Goal: Transaction & Acquisition: Purchase product/service

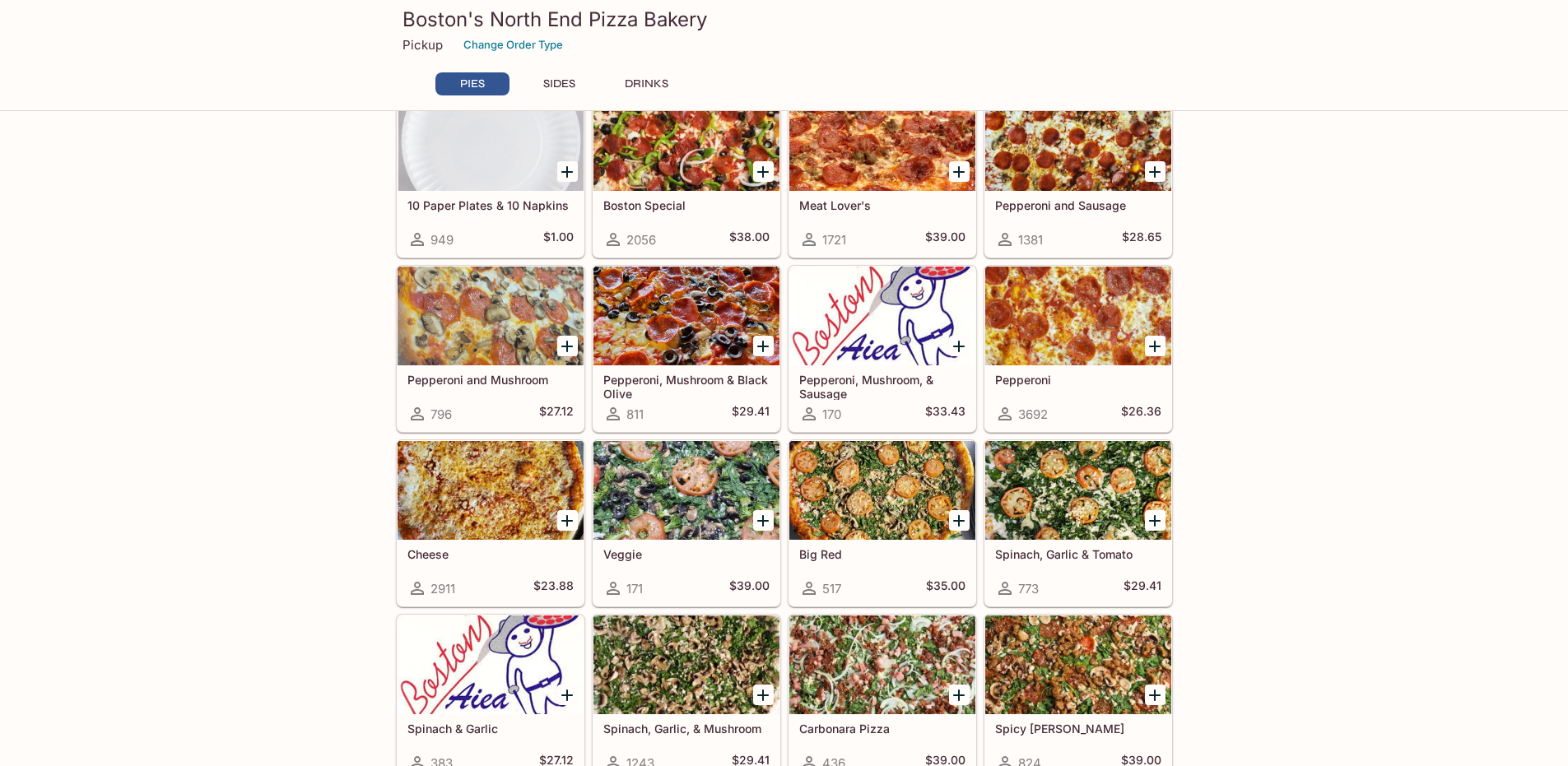
scroll to position [247, 0]
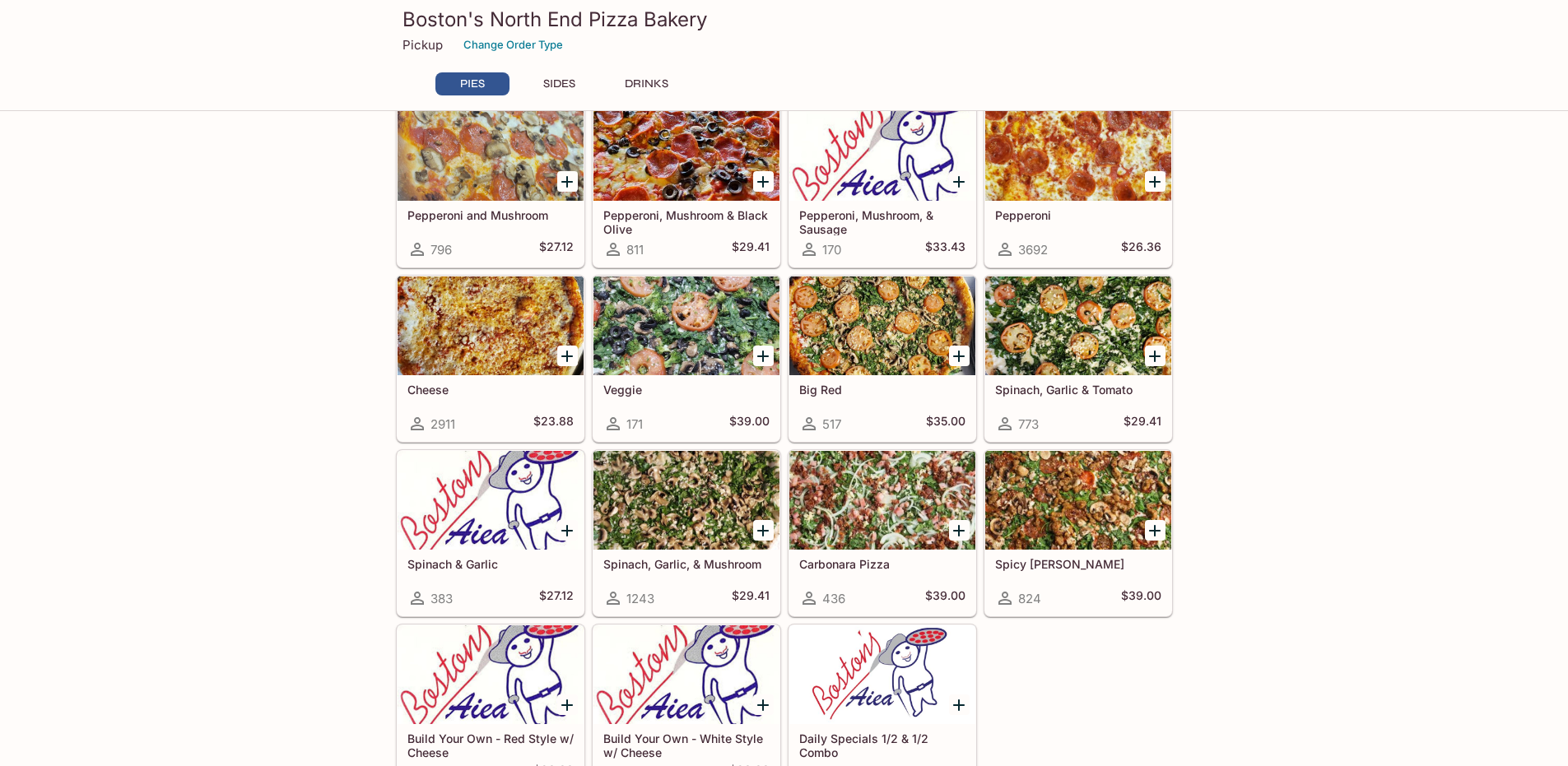
click at [1034, 484] on div at bounding box center [1078, 500] width 186 height 98
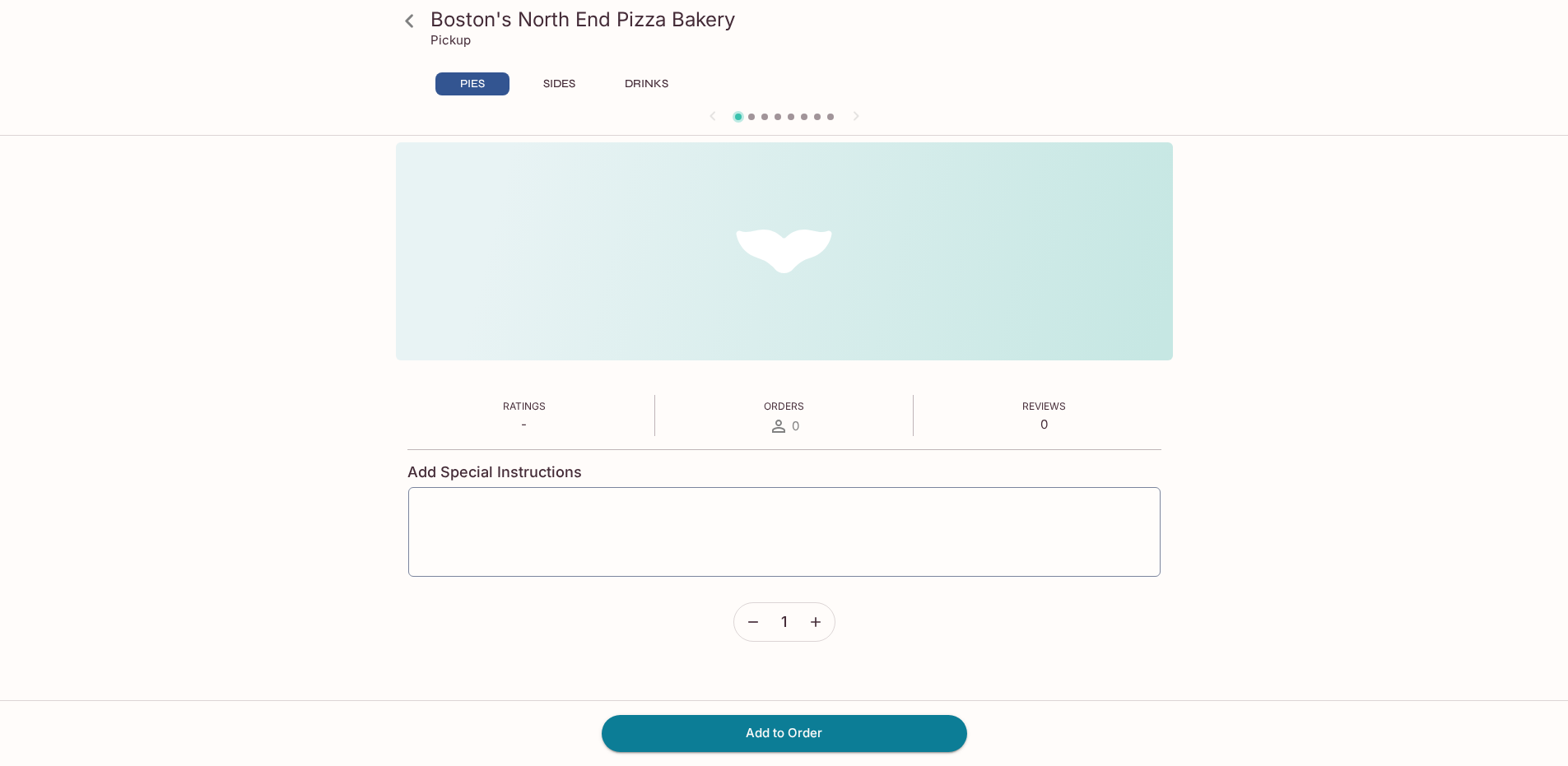
scroll to position [142, 0]
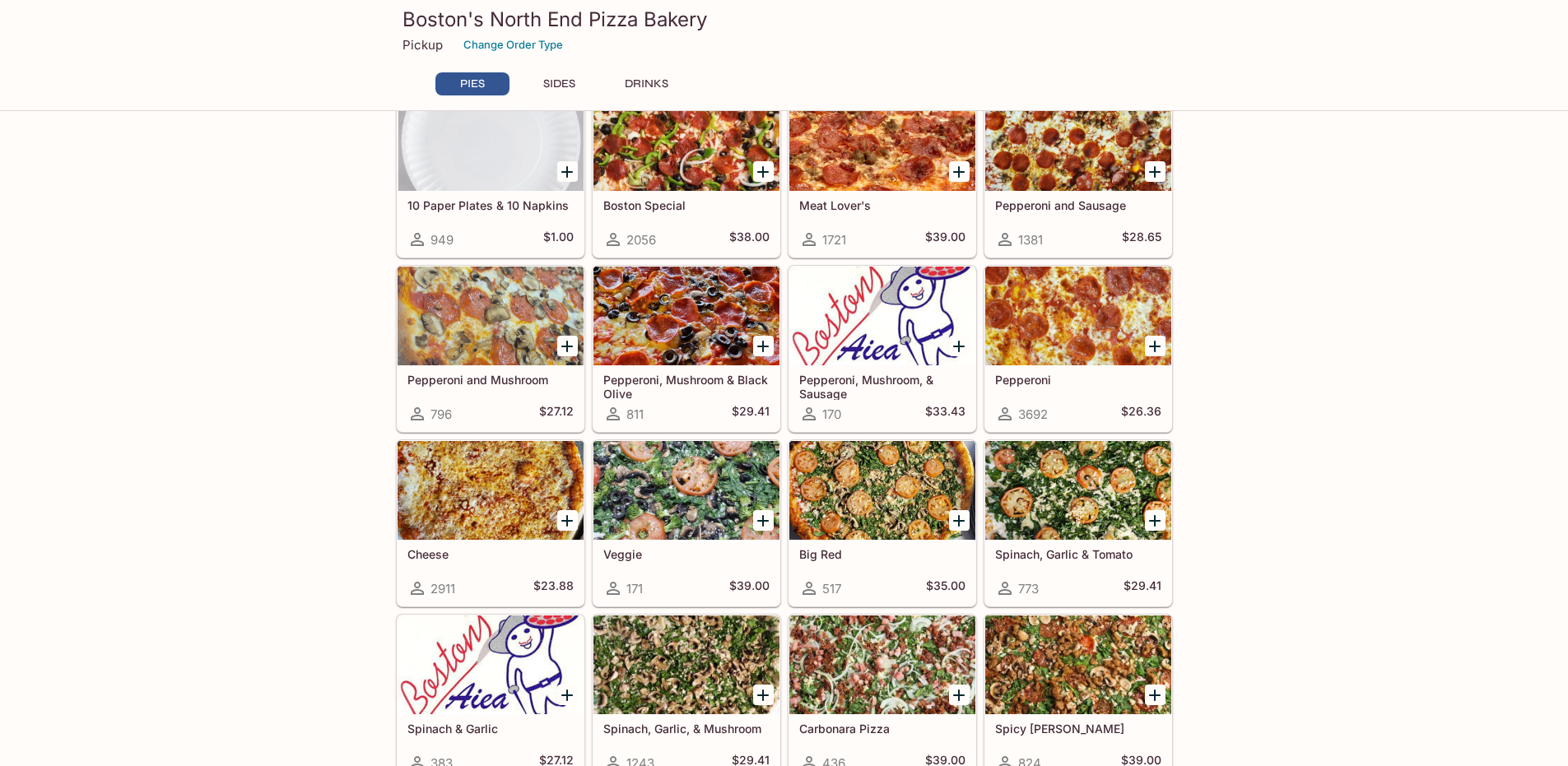
scroll to position [165, 0]
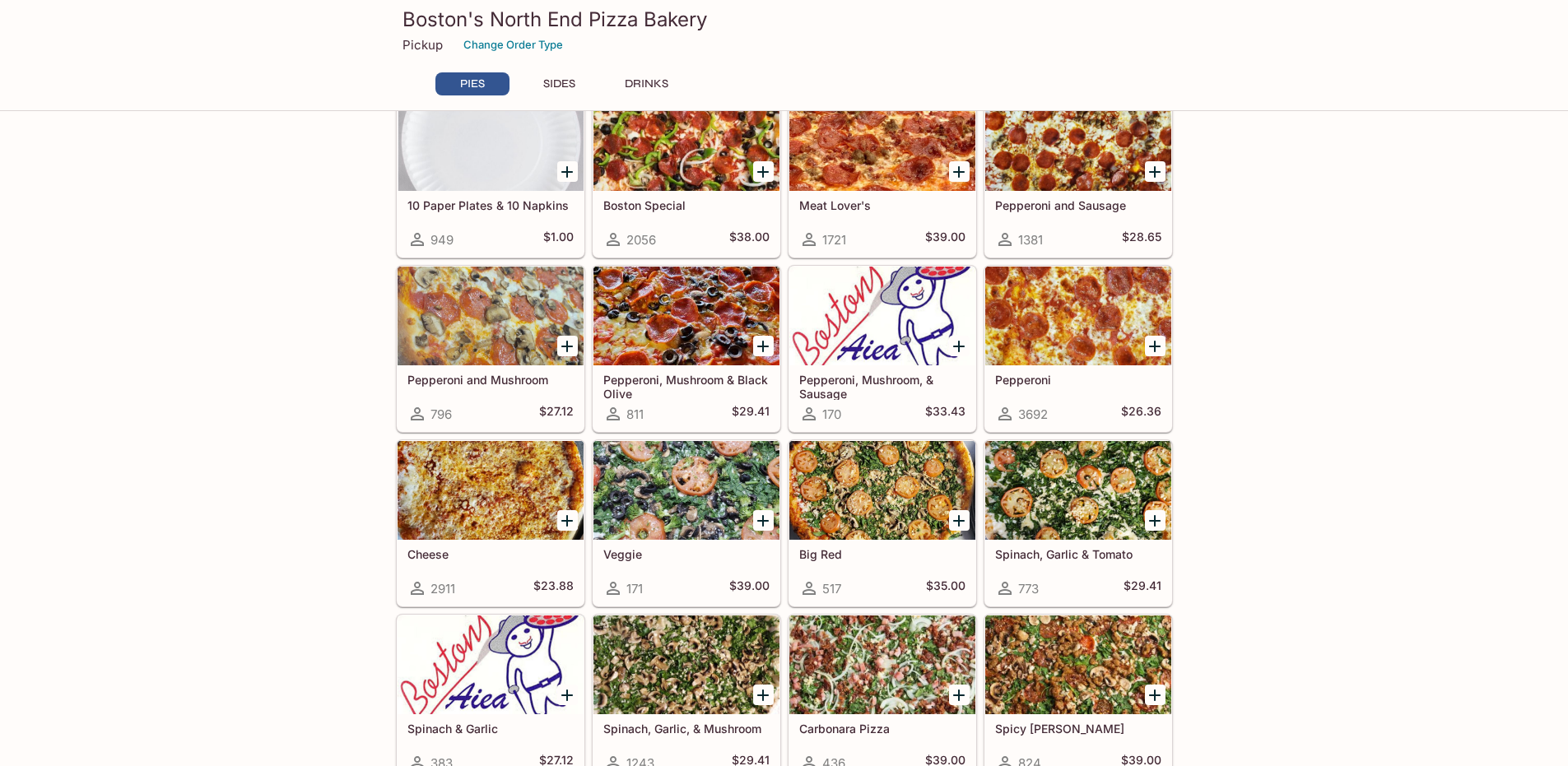
click at [888, 148] on div at bounding box center [882, 141] width 186 height 98
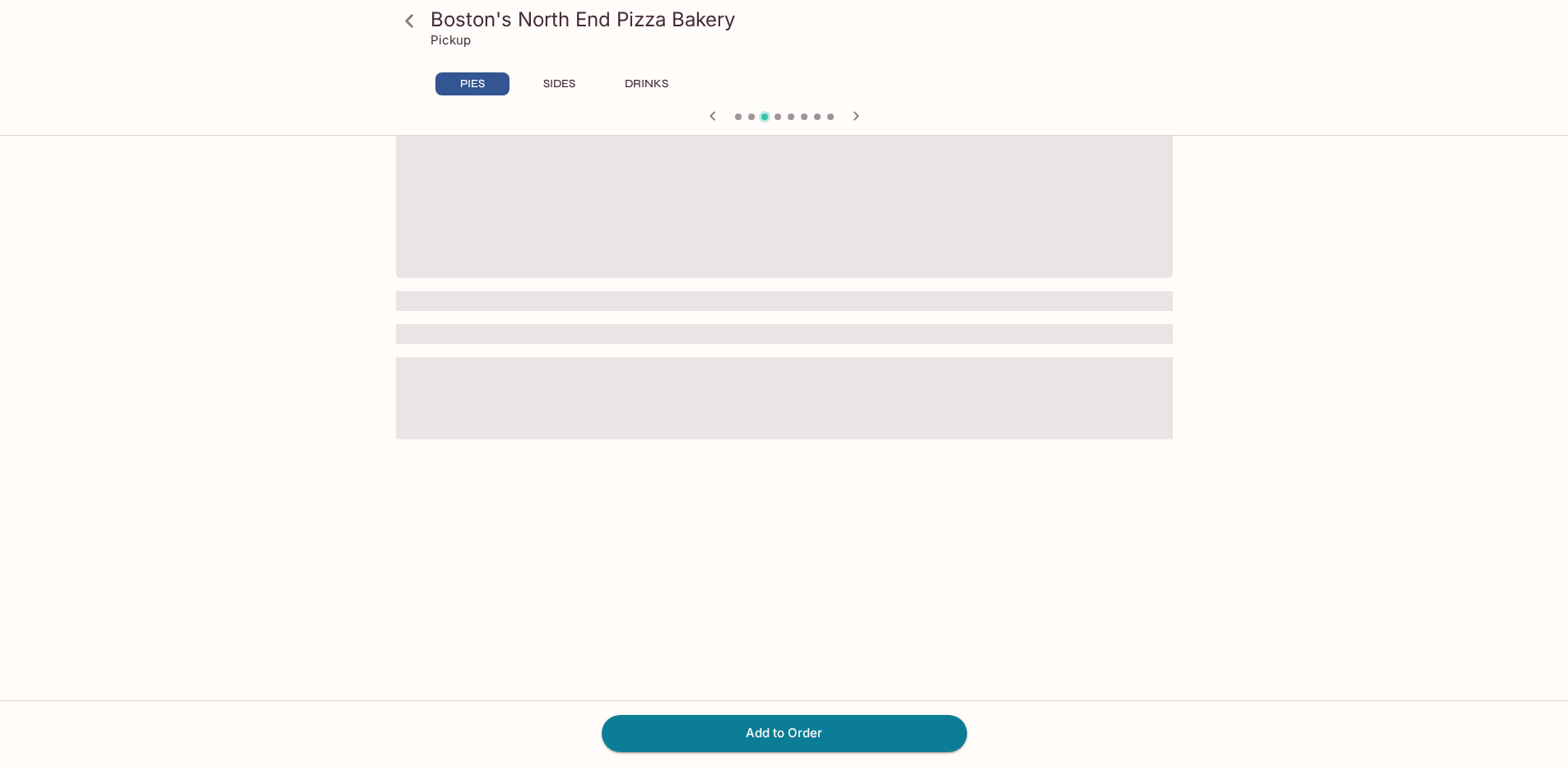
scroll to position [142, 0]
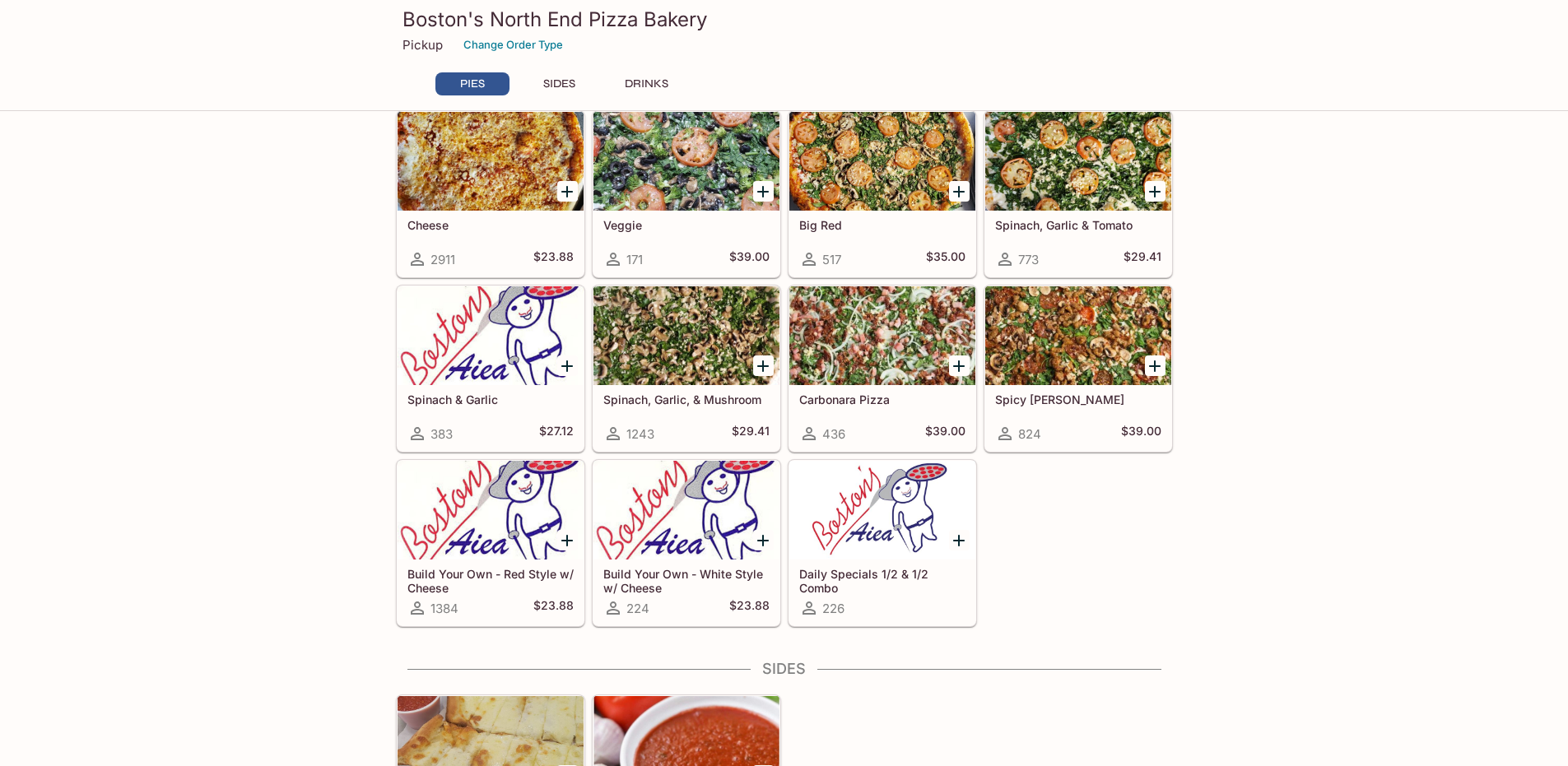
scroll to position [576, 0]
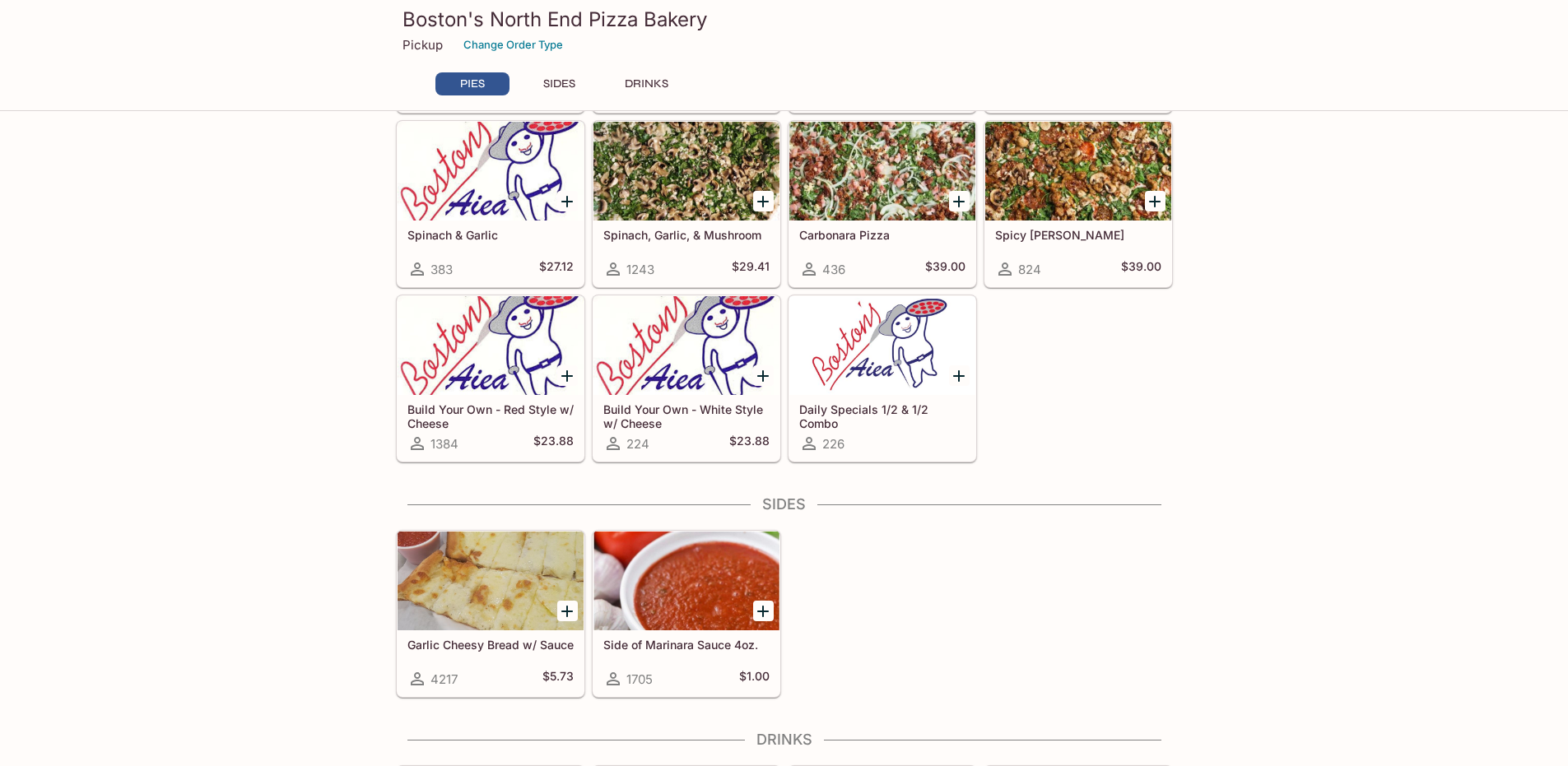
click at [435, 556] on div at bounding box center [490, 580] width 186 height 98
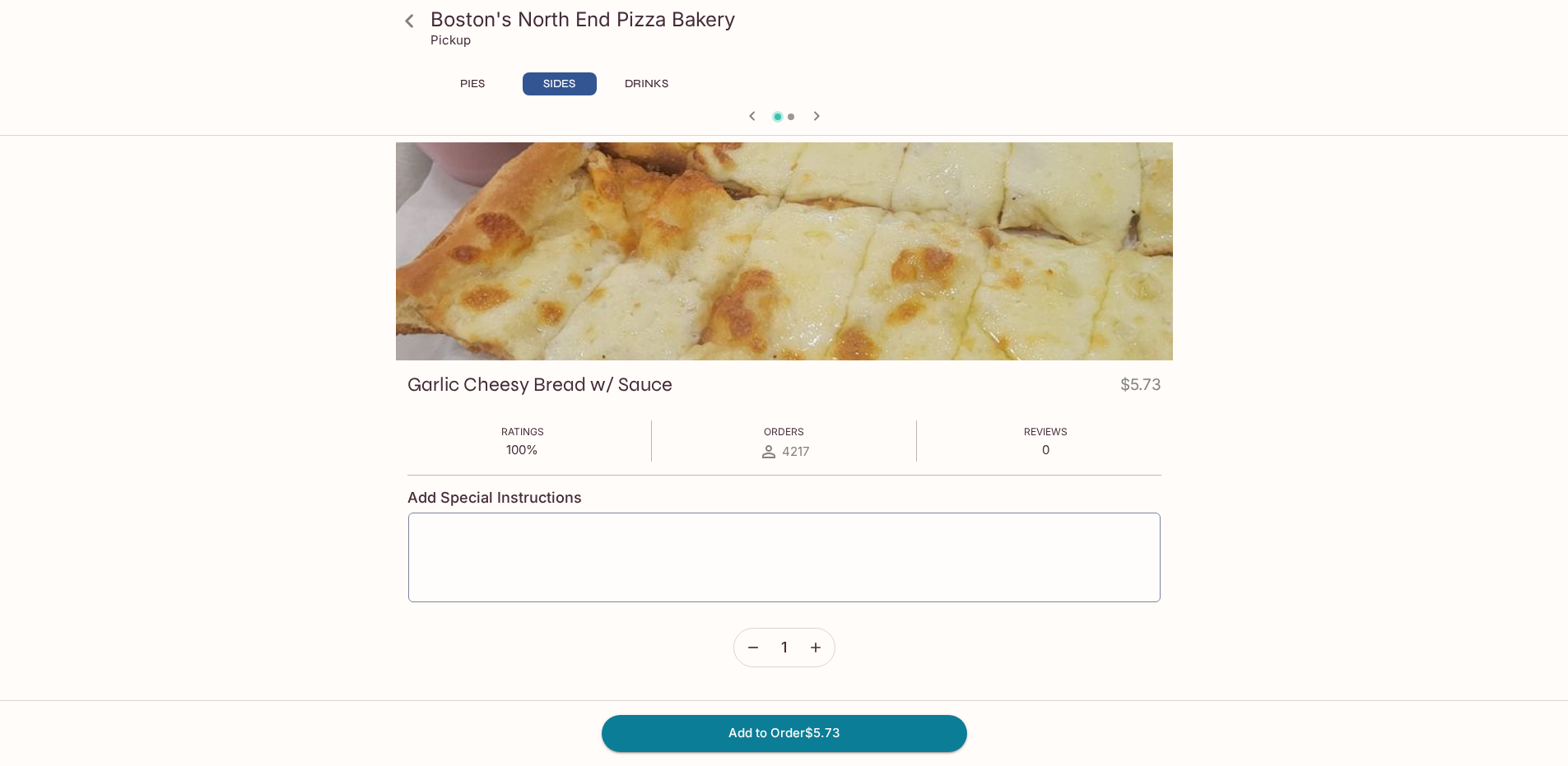
click at [476, 79] on button "PIES" at bounding box center [472, 83] width 75 height 23
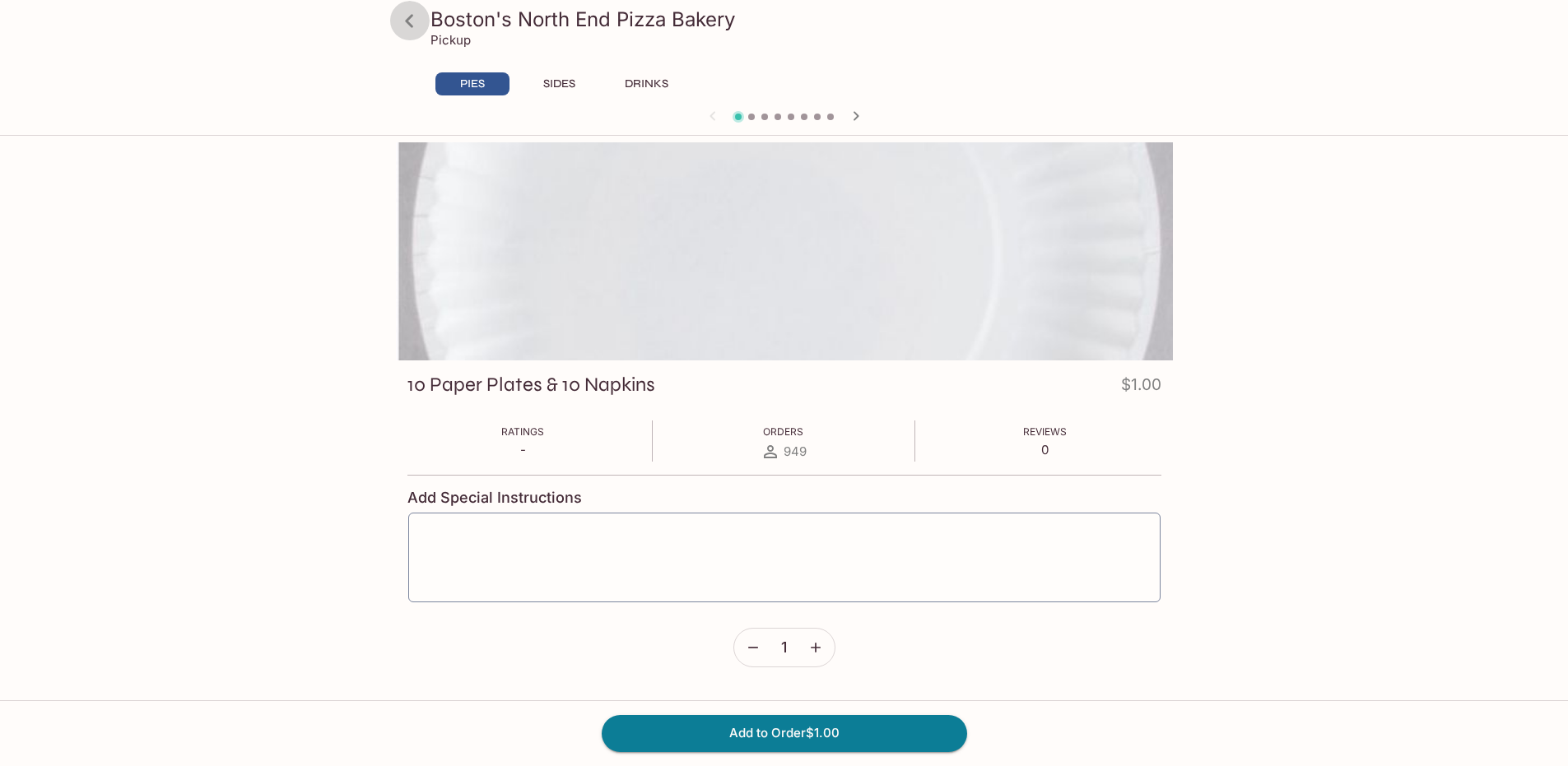
click at [407, 10] on icon at bounding box center [409, 21] width 29 height 29
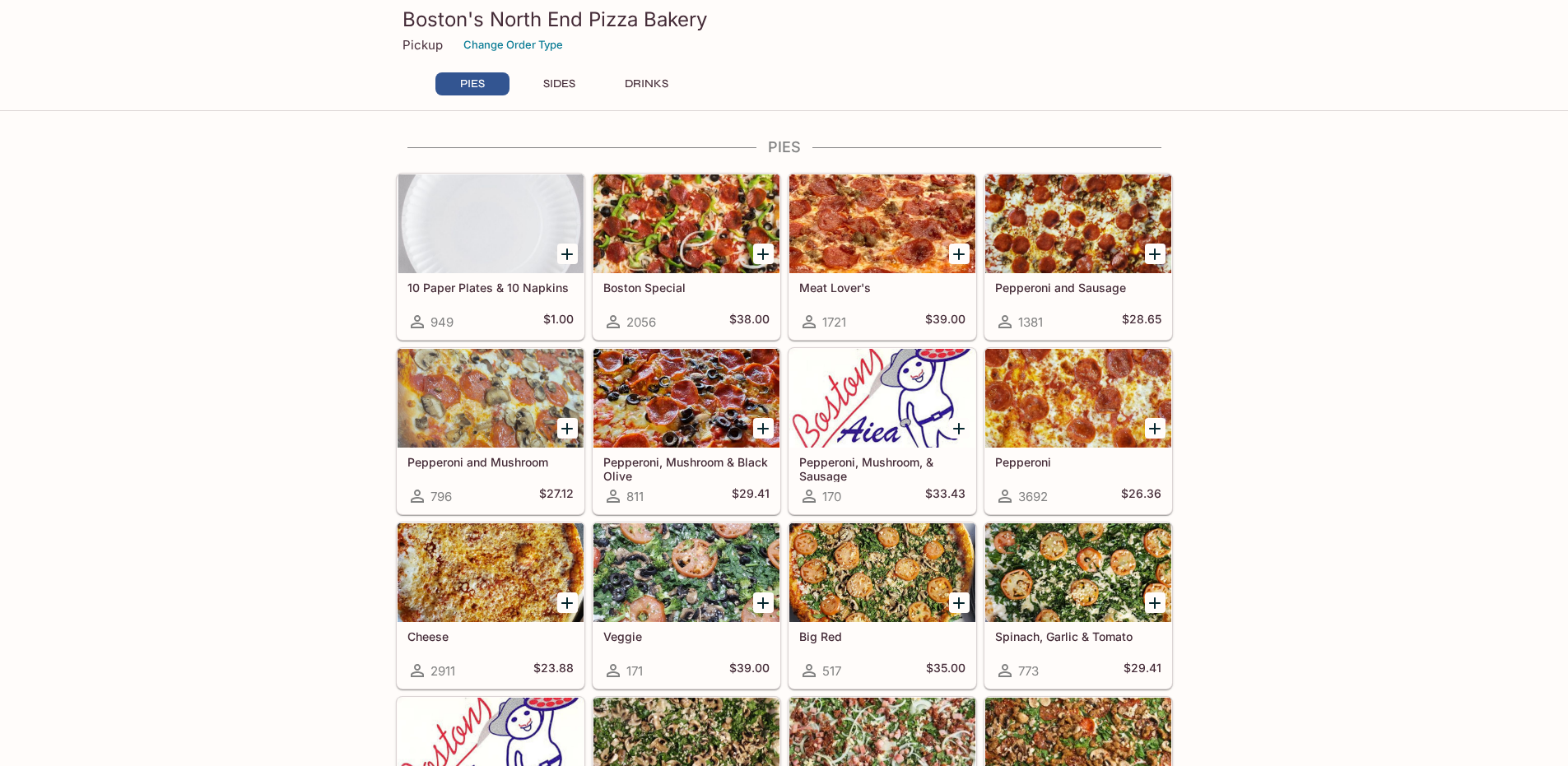
scroll to position [247, 0]
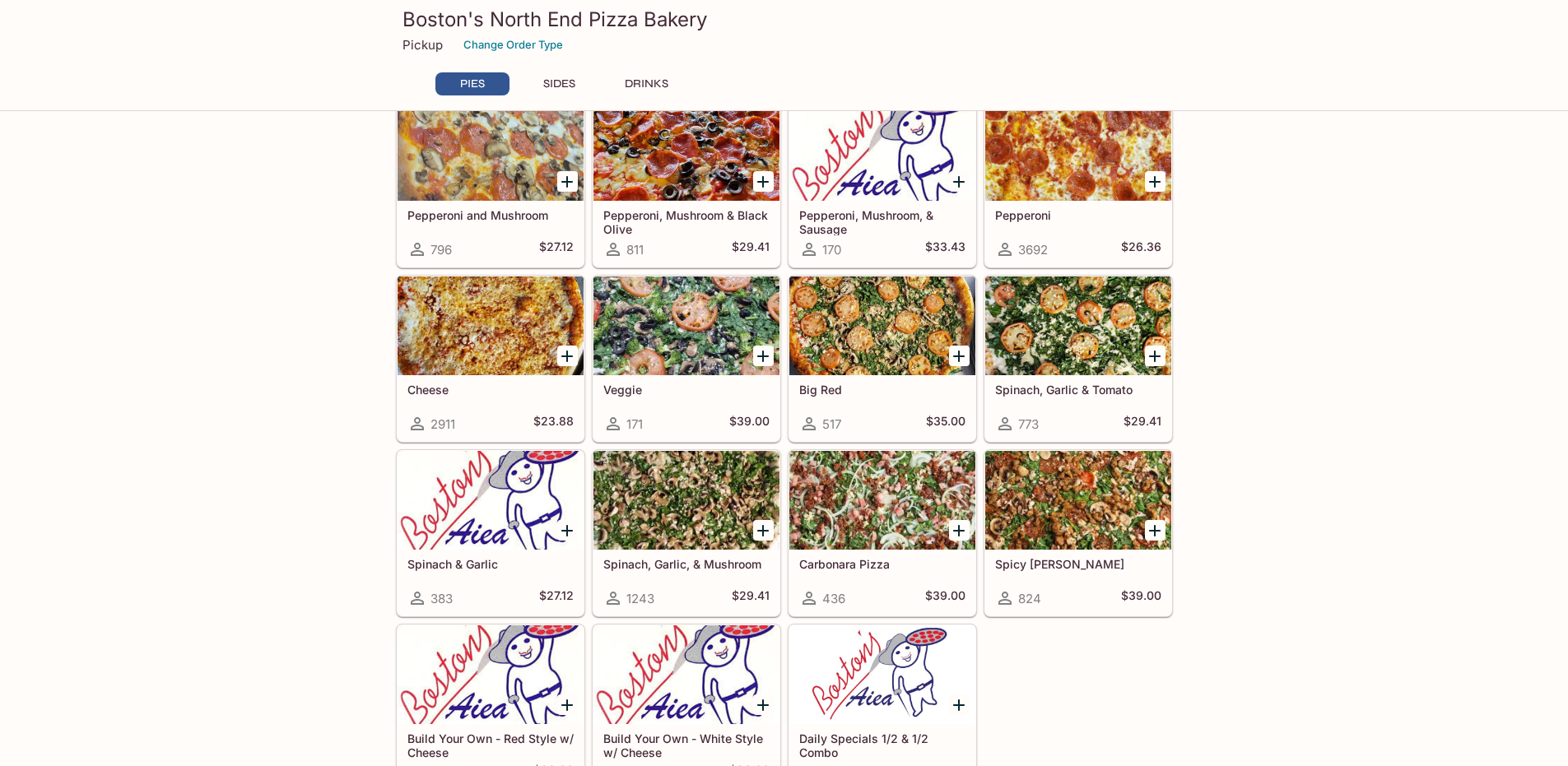
click at [1097, 508] on div at bounding box center [1078, 500] width 186 height 98
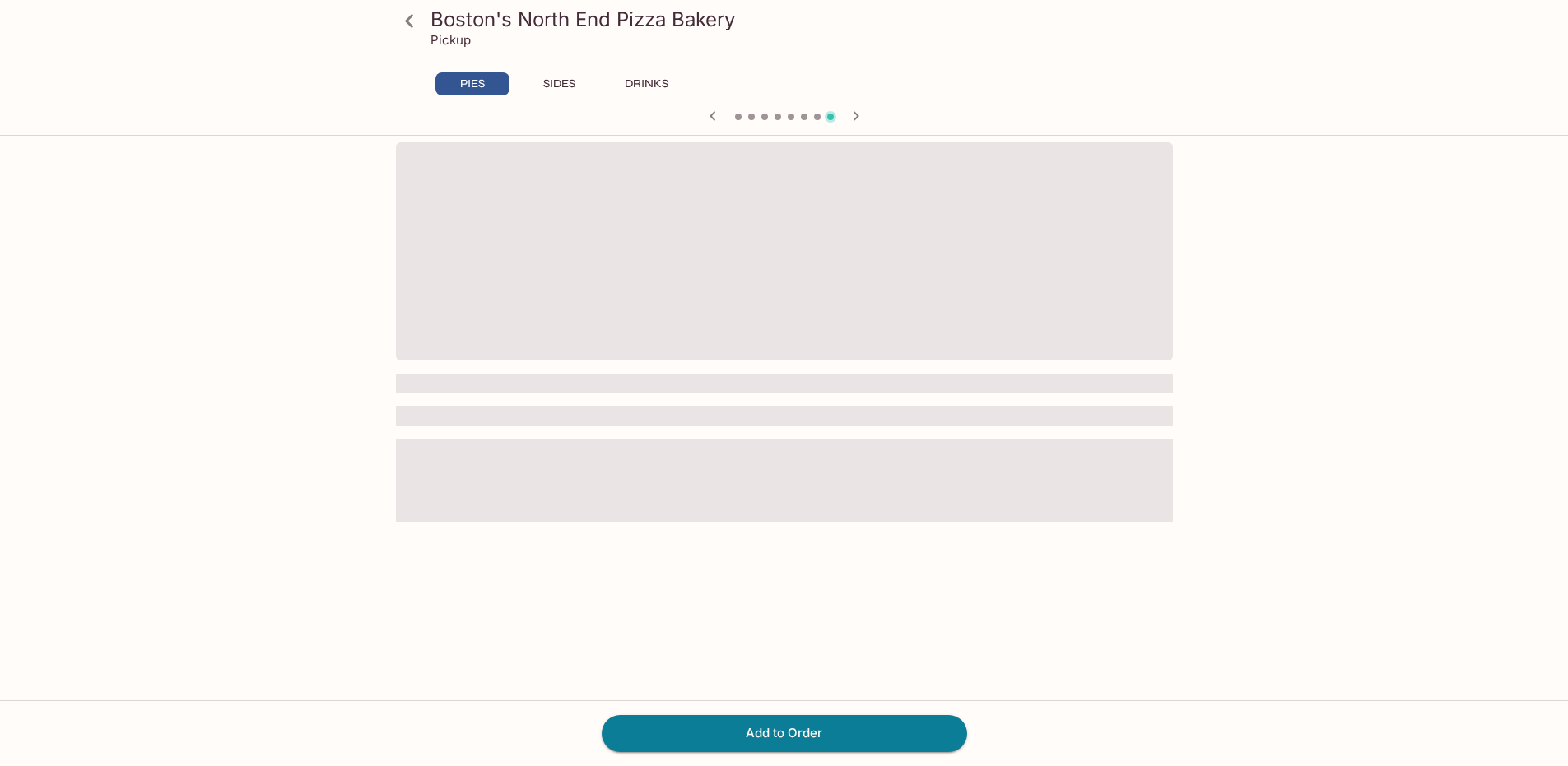
scroll to position [142, 0]
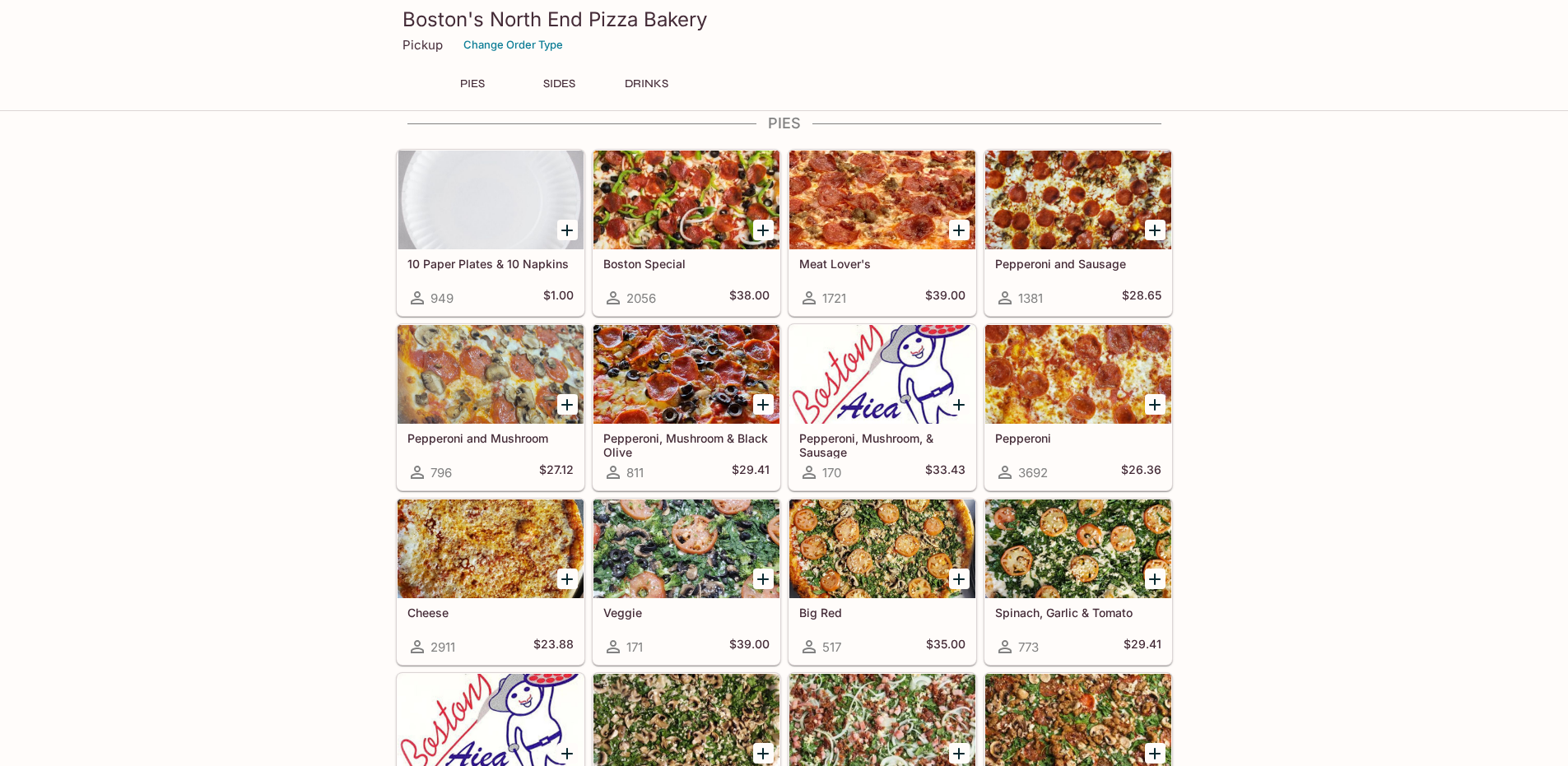
scroll to position [576, 0]
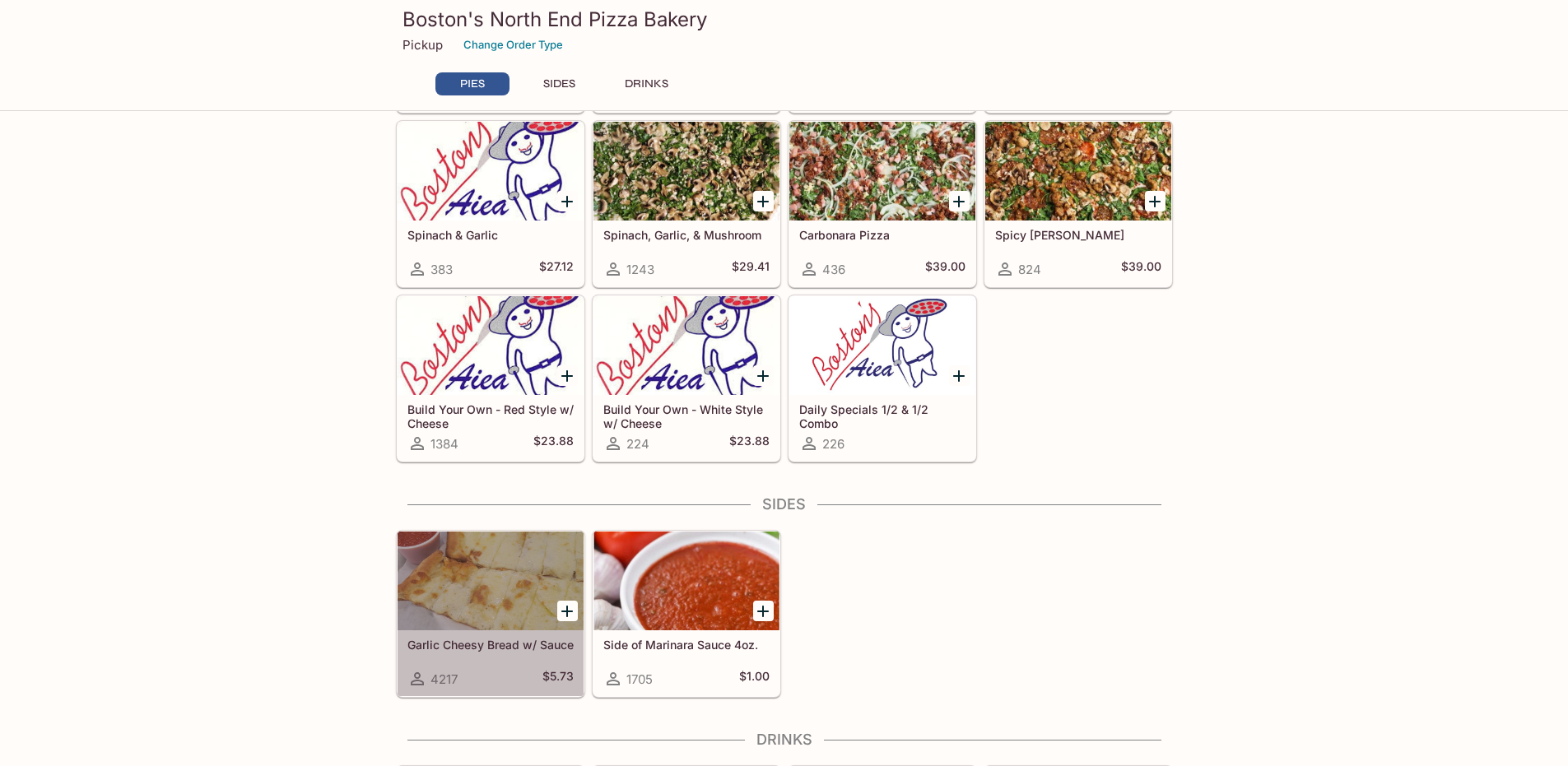
click at [525, 540] on div at bounding box center [490, 580] width 186 height 98
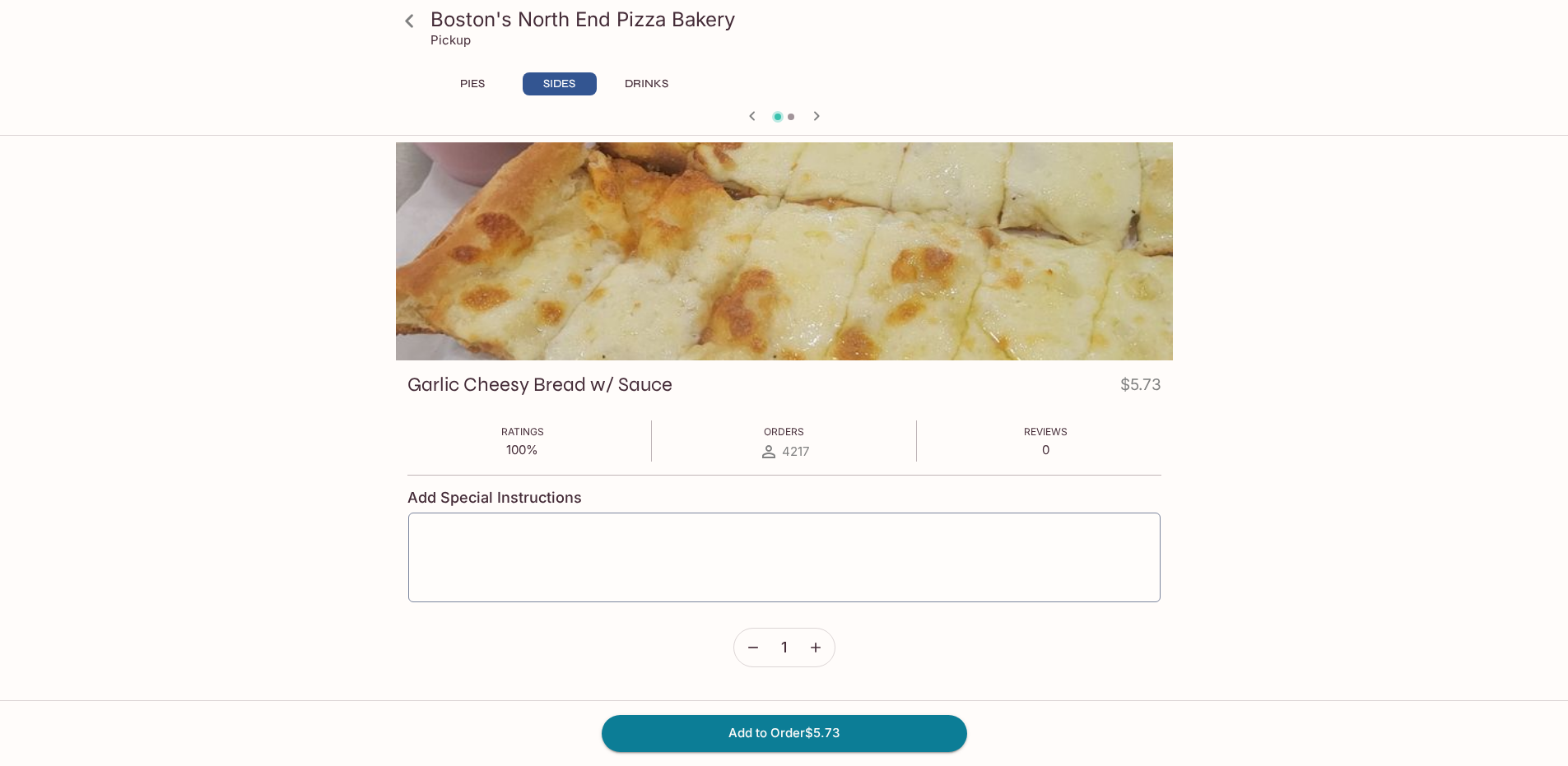
scroll to position [142, 0]
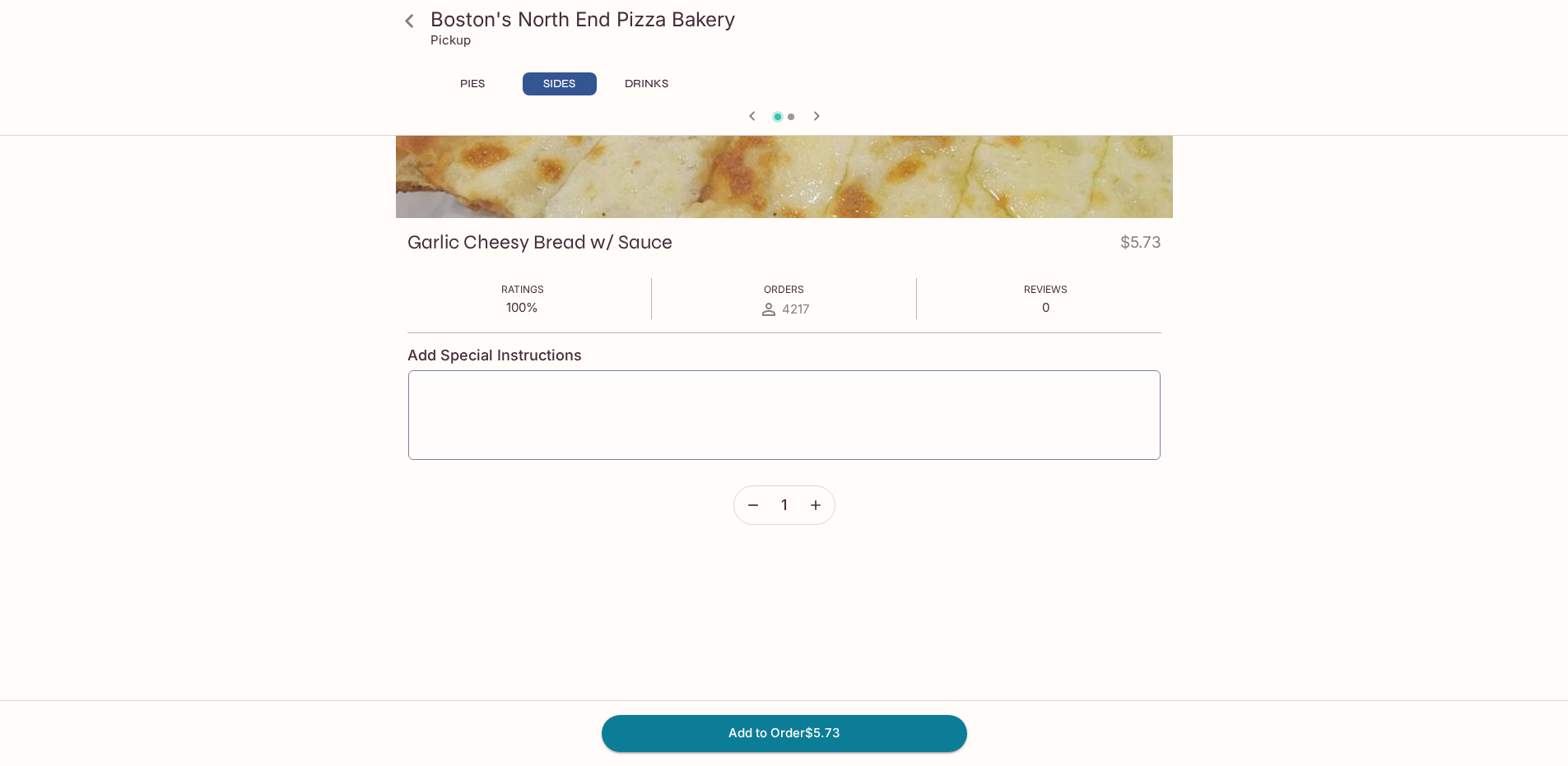
drag, startPoint x: 650, startPoint y: 172, endPoint x: 655, endPoint y: 165, distance: 8.6
click at [655, 165] on div at bounding box center [784, 109] width 777 height 219
click at [694, 105] on div at bounding box center [784, 109] width 777 height 219
click at [712, 59] on div at bounding box center [784, 109] width 777 height 219
click at [812, 108] on icon "button" at bounding box center [817, 116] width 20 height 20
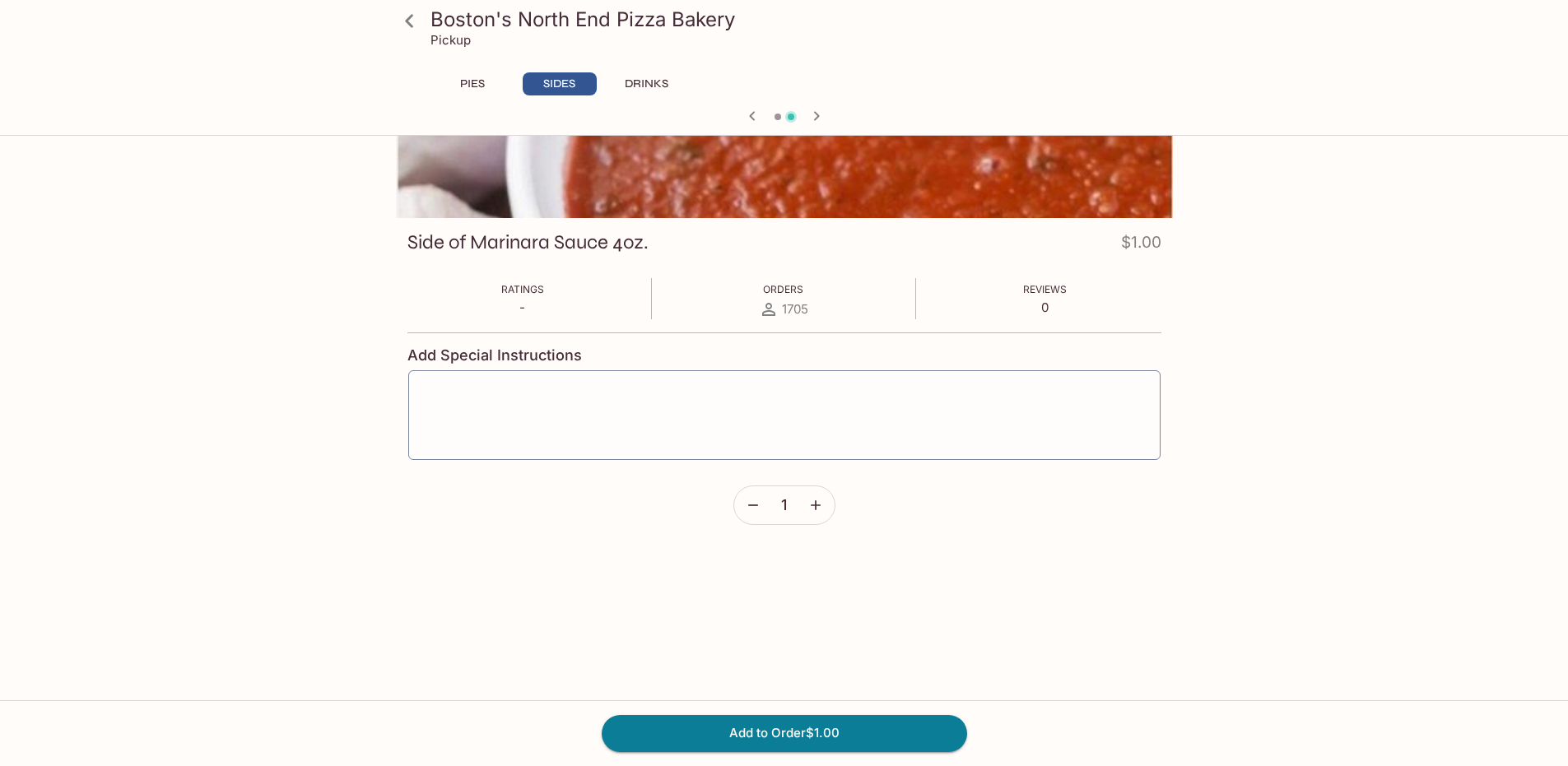
click at [756, 116] on icon "button" at bounding box center [752, 116] width 20 height 20
drag, startPoint x: 677, startPoint y: 248, endPoint x: 392, endPoint y: 372, distance: 310.8
click at [381, 372] on div "Boston's North End Pizza Bakery Pickup PIES SIDES DRINKS Garlic Cheesy Bread w/…" at bounding box center [784, 327] width 1053 height 655
click at [746, 116] on icon "button" at bounding box center [752, 116] width 20 height 20
